Goal: Information Seeking & Learning: Understand process/instructions

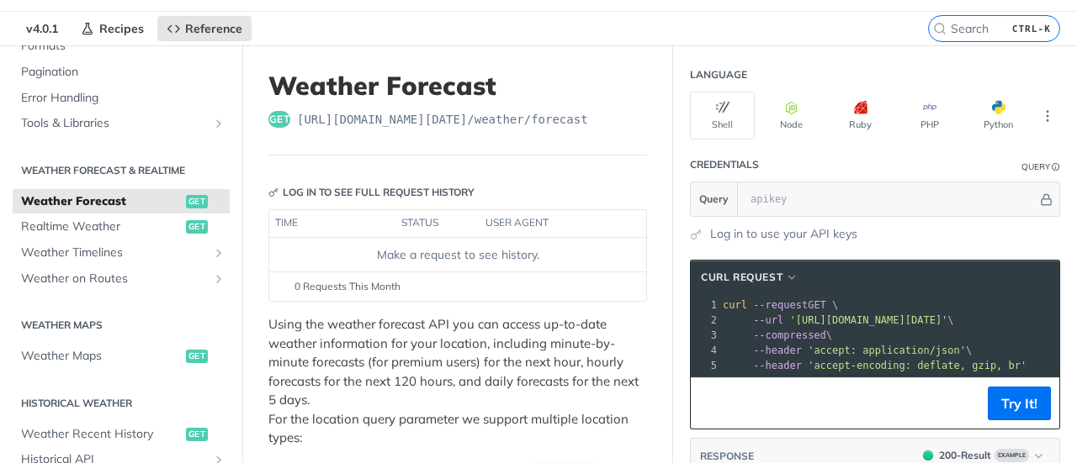
scroll to position [47, 0]
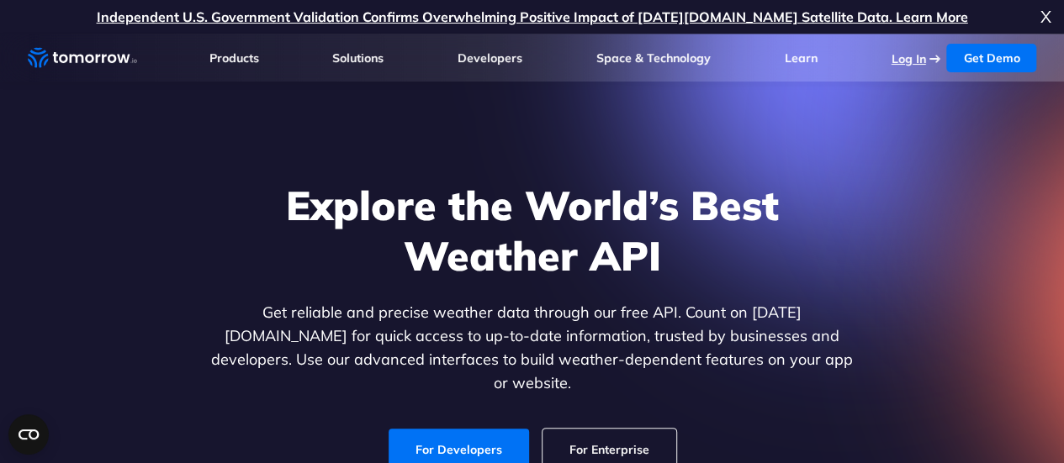
click at [916, 53] on link "Log In" at bounding box center [908, 58] width 34 height 15
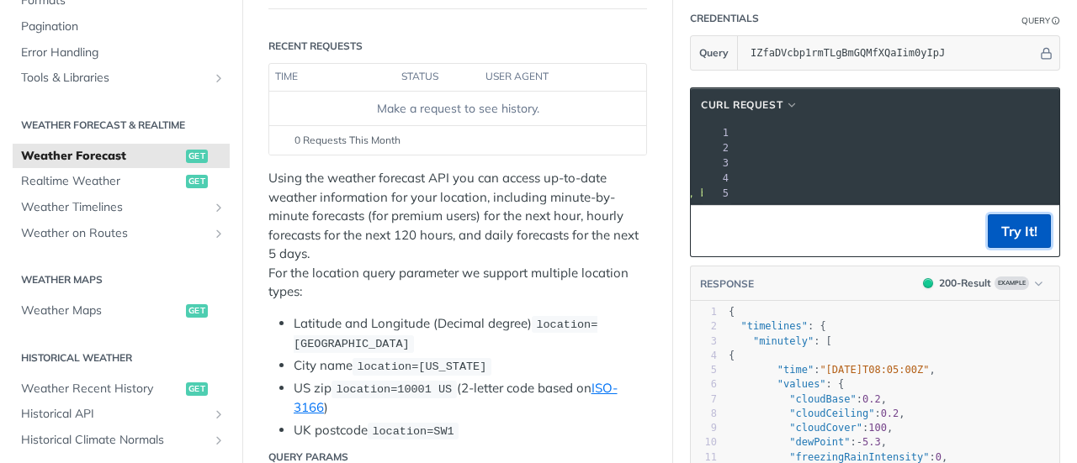
click at [1012, 244] on button "Try It!" at bounding box center [1019, 231] width 63 height 34
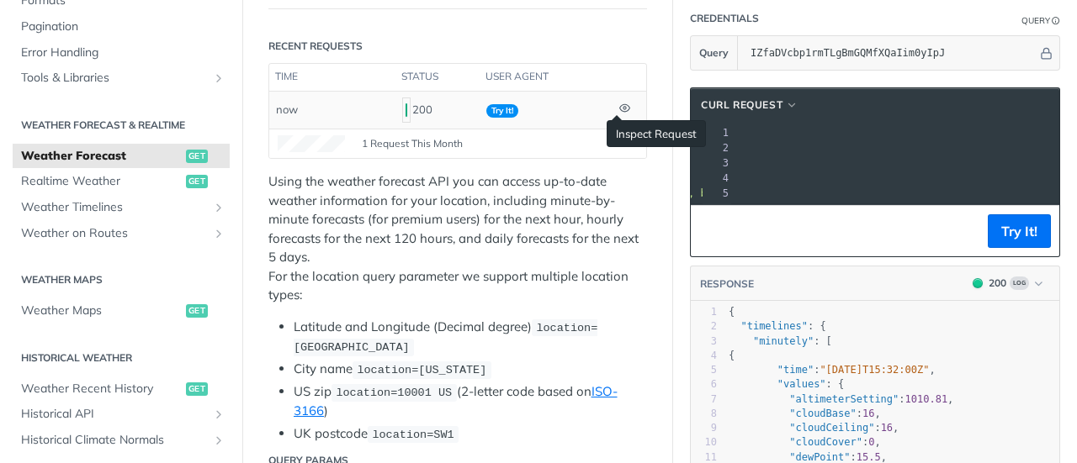
click at [619, 103] on icon at bounding box center [624, 108] width 11 height 11
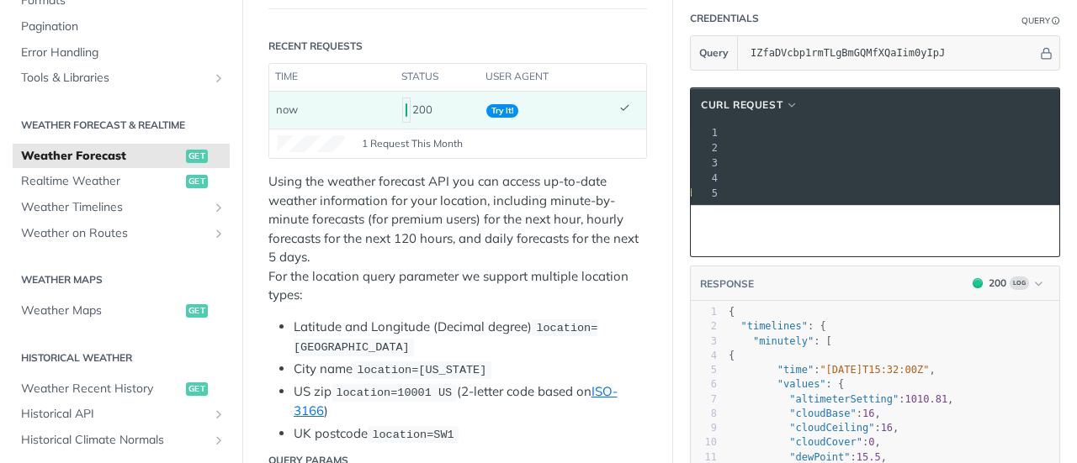
click at [619, 103] on icon at bounding box center [624, 108] width 11 height 11
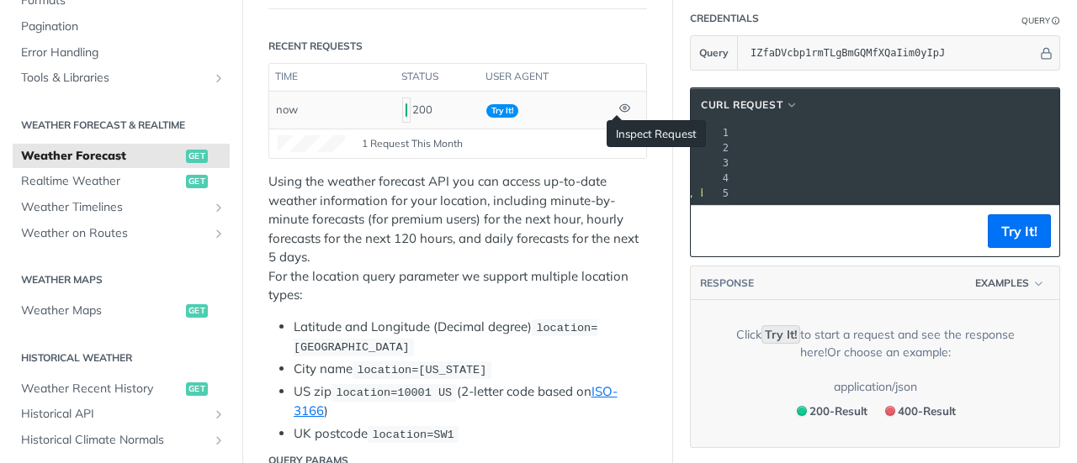
click at [619, 103] on icon at bounding box center [624, 108] width 11 height 11
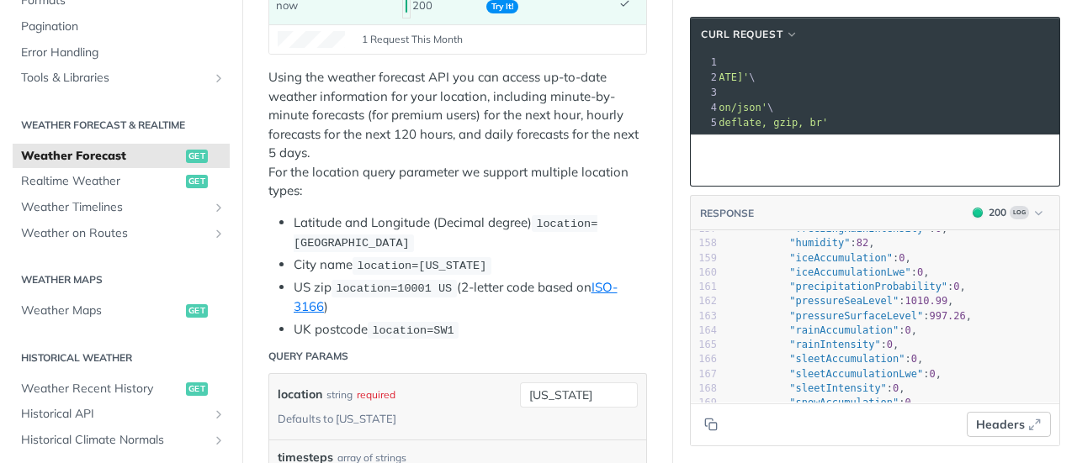
click at [1028, 428] on icon "button" at bounding box center [1034, 424] width 13 height 13
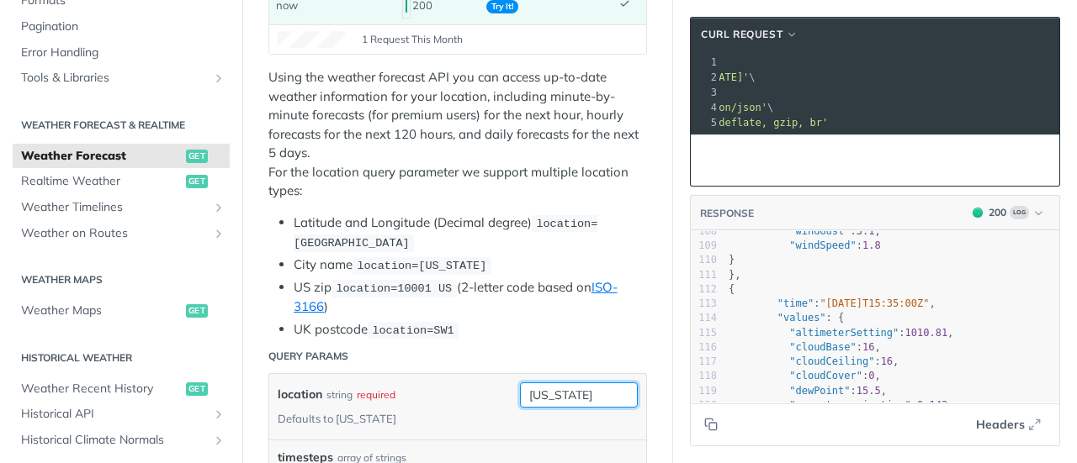
click at [565, 391] on input "new york" at bounding box center [579, 395] width 118 height 25
drag, startPoint x: 565, startPoint y: 391, endPoint x: 479, endPoint y: 401, distance: 86.4
click at [479, 401] on div "location string required Defaults to new york new york required type : string U…" at bounding box center [458, 407] width 360 height 49
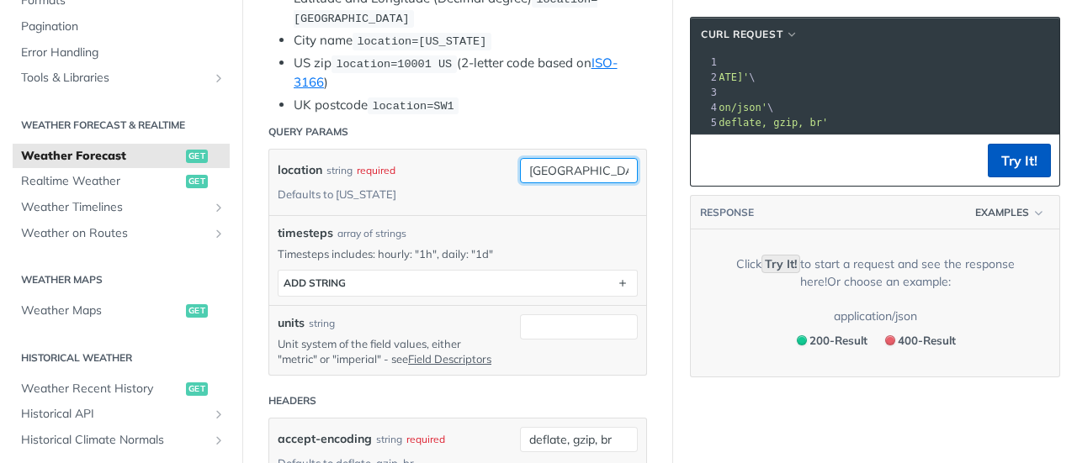
type input "Barcelona"
click at [988, 177] on button "Try It!" at bounding box center [1019, 161] width 63 height 34
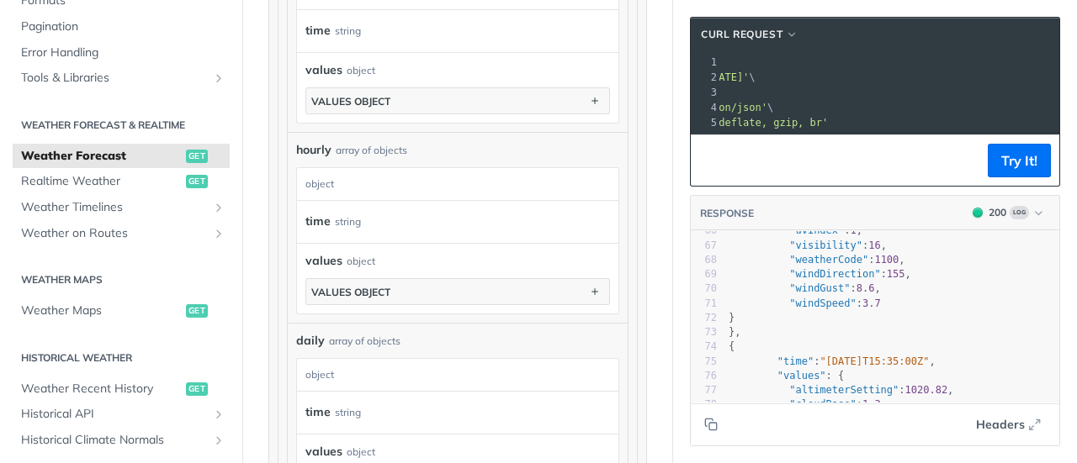
scroll to position [1374, 0]
